Goal: Task Accomplishment & Management: Complete application form

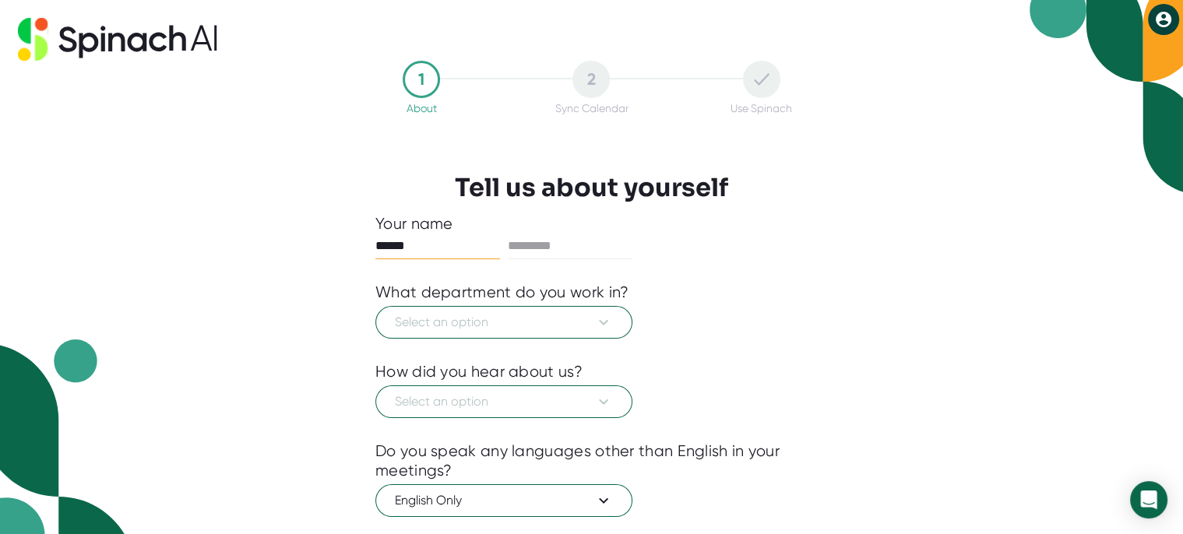
type input "******"
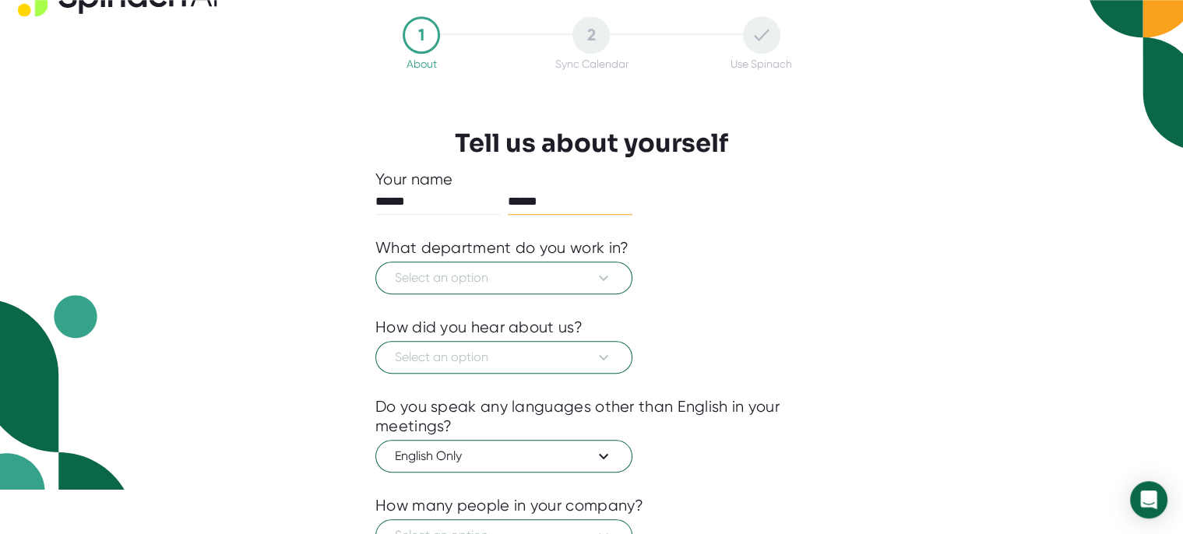
scroll to position [46, 0]
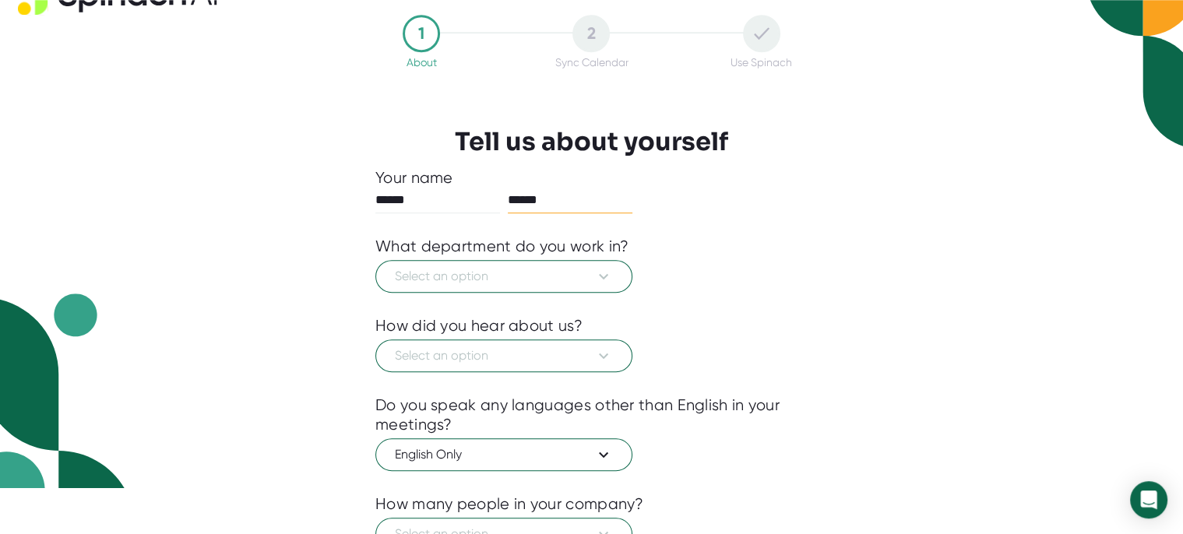
type input "******"
click at [604, 279] on icon at bounding box center [603, 276] width 19 height 19
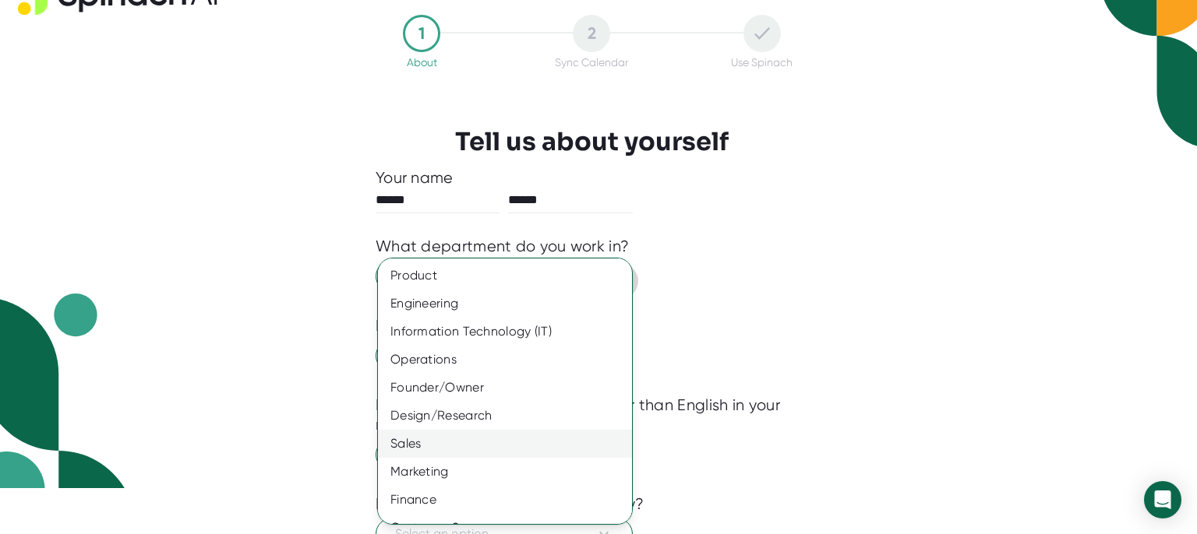
click at [531, 445] on div "Sales" at bounding box center [511, 444] width 267 height 28
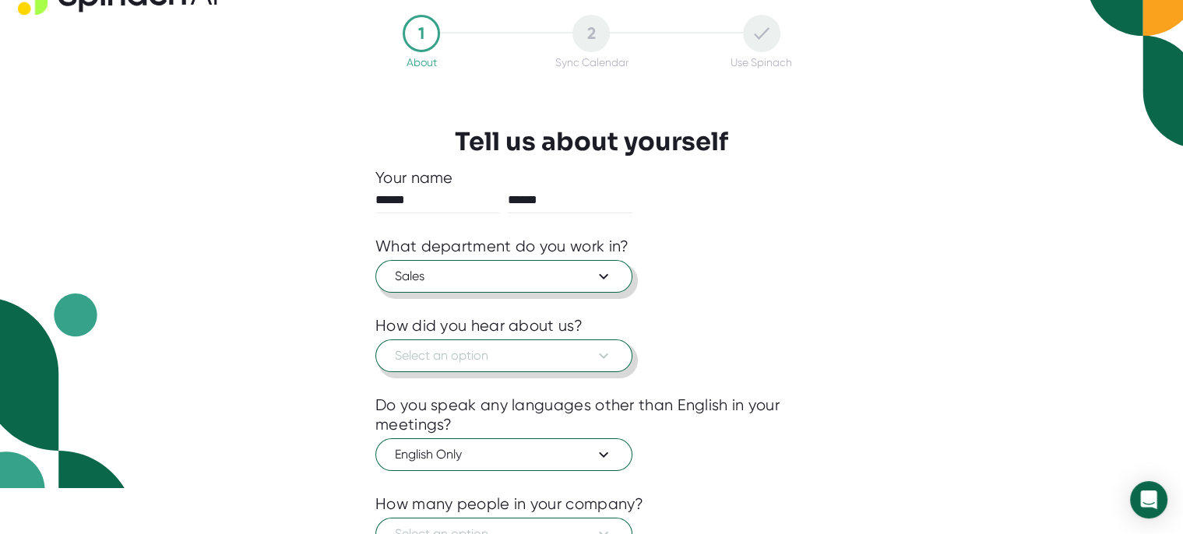
click at [605, 349] on icon at bounding box center [603, 356] width 19 height 19
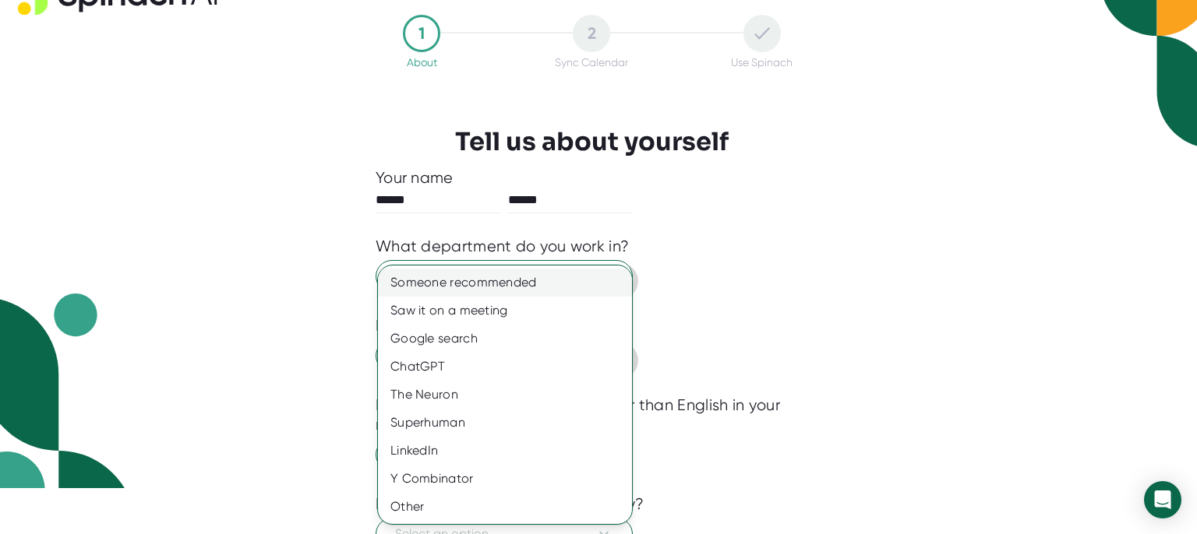
click at [558, 291] on div "Someone recommended" at bounding box center [505, 283] width 254 height 28
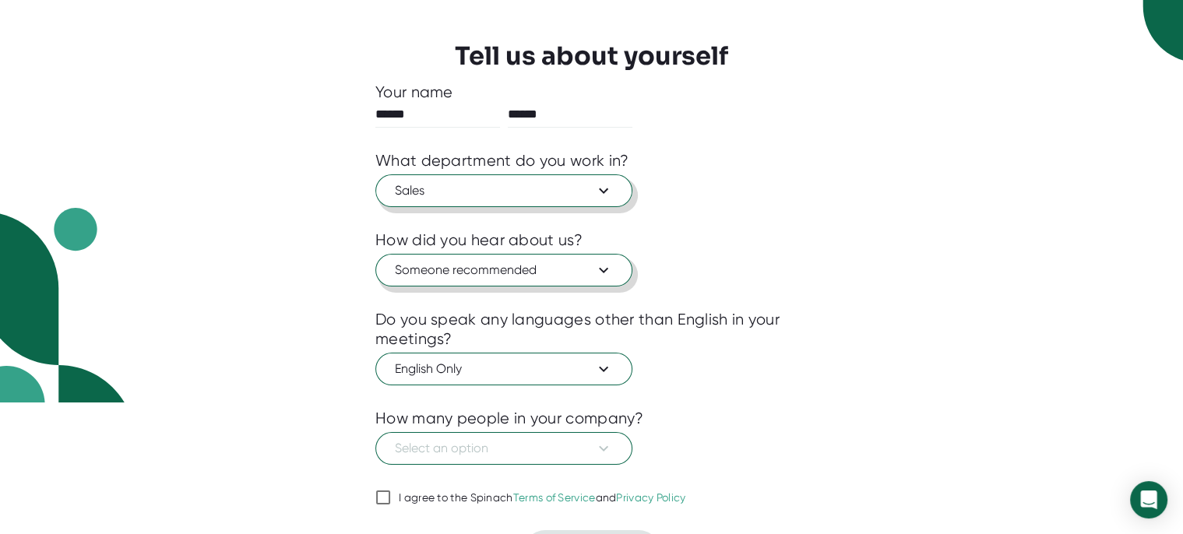
scroll to position [170, 0]
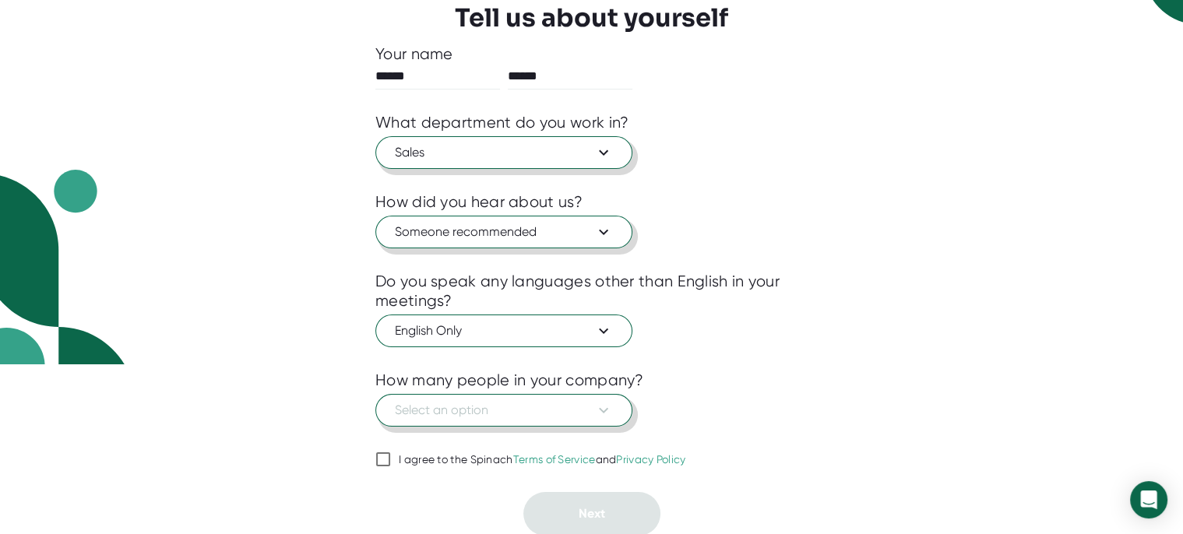
click at [610, 404] on icon at bounding box center [603, 410] width 19 height 19
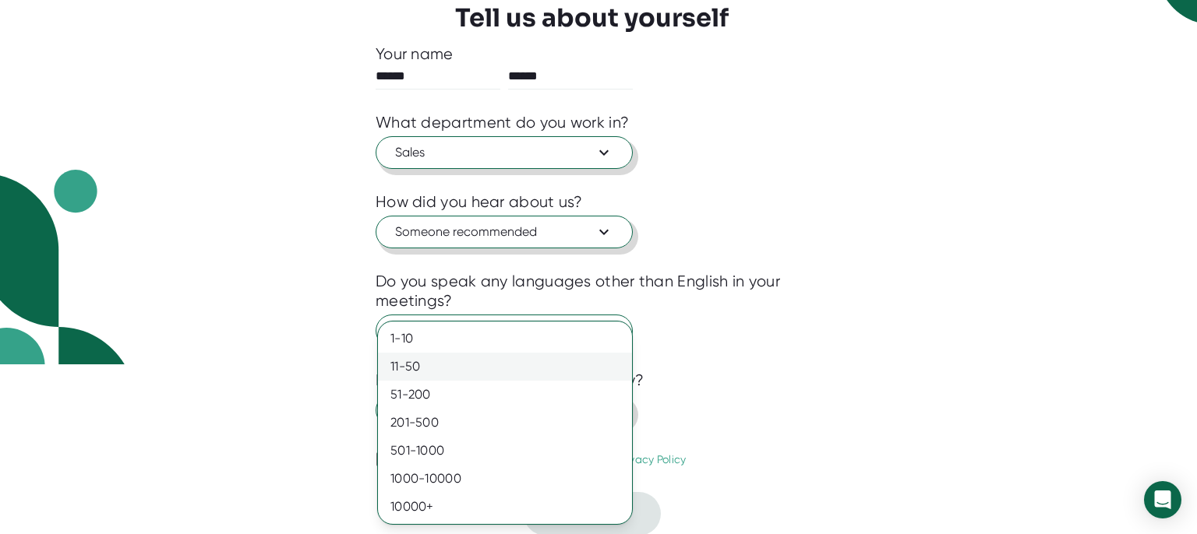
click at [596, 378] on div "11-50" at bounding box center [505, 367] width 254 height 28
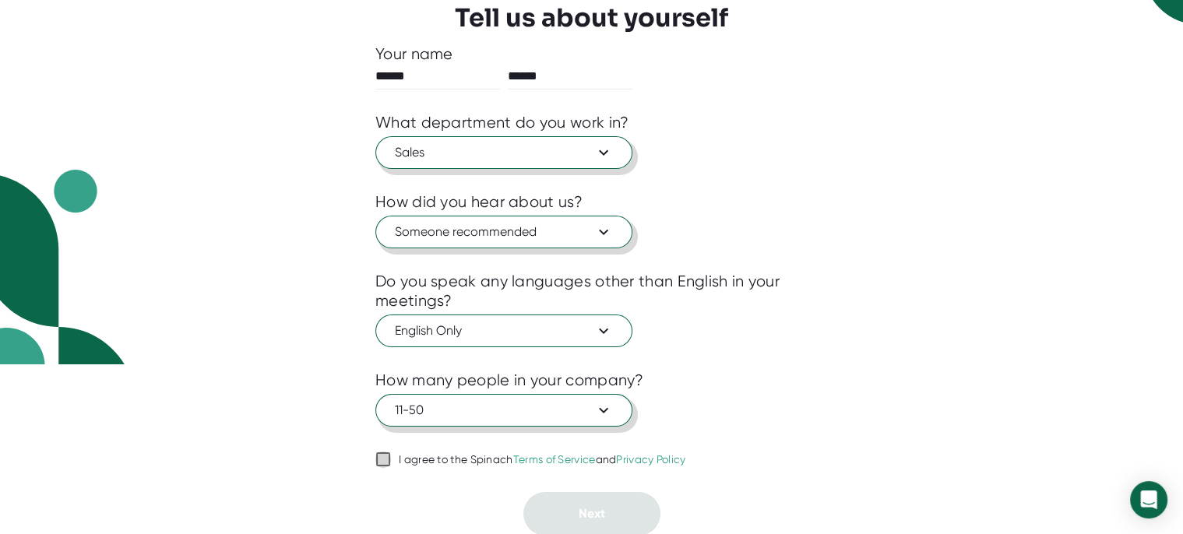
click at [382, 456] on input "I agree to the Spinach Terms of Service and Privacy Policy" at bounding box center [384, 459] width 16 height 19
checkbox input "true"
click at [591, 517] on span "Next" at bounding box center [592, 513] width 26 height 15
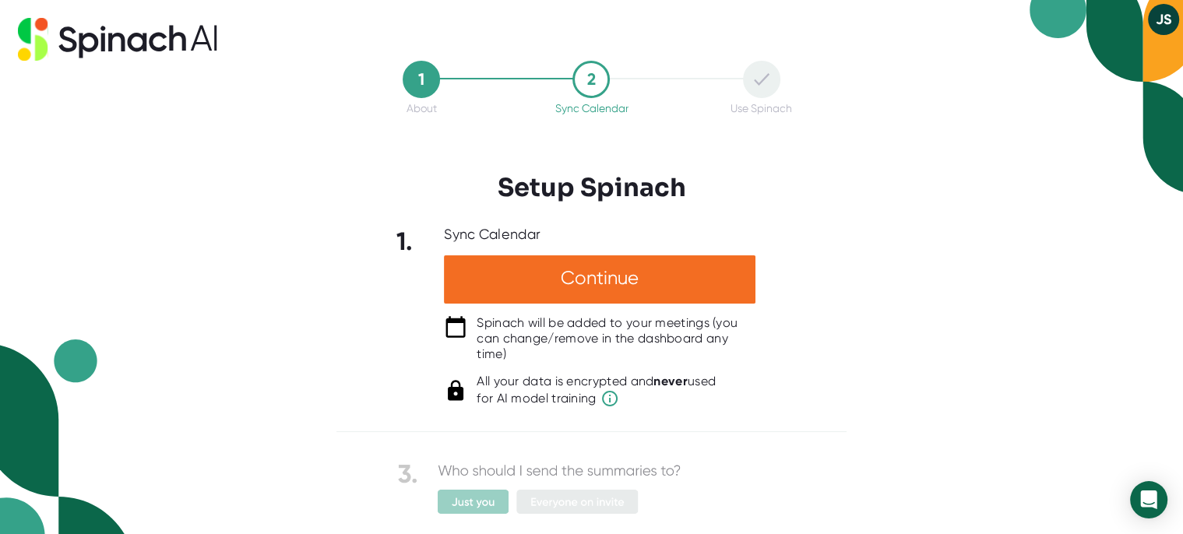
scroll to position [256, 0]
